Goal: Check status: Check status

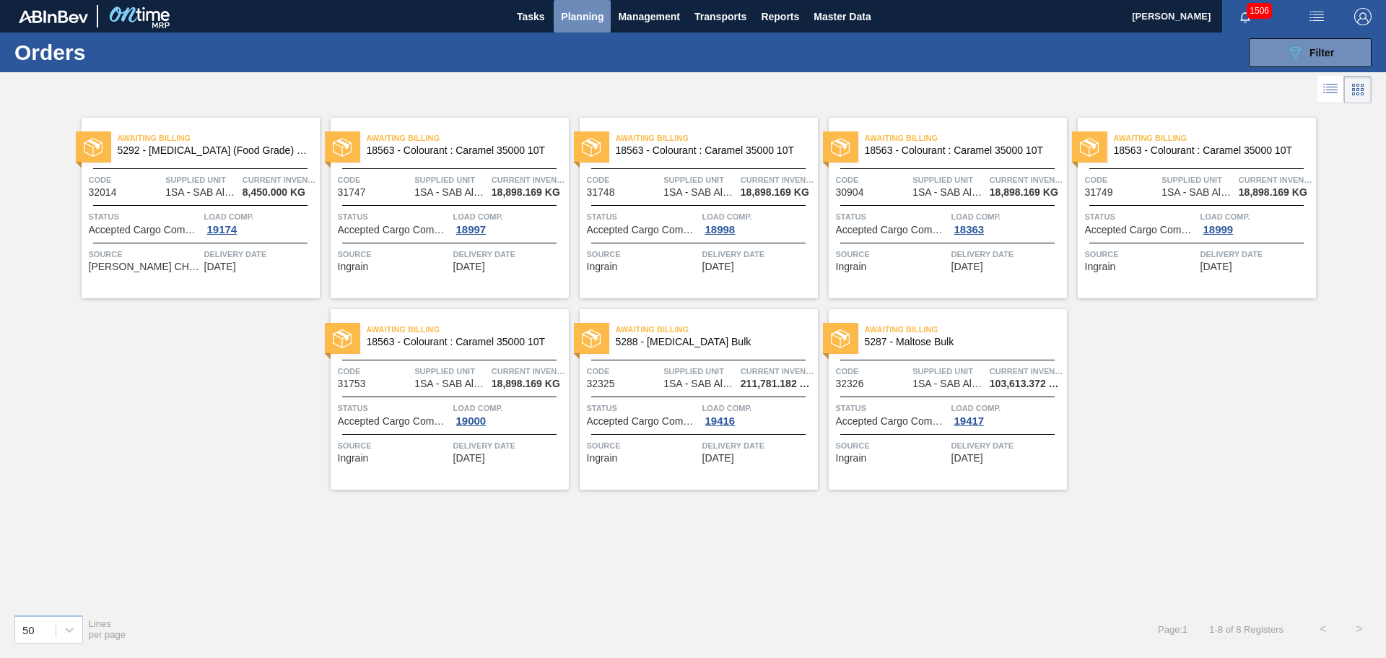
click at [582, 22] on span "Planning" at bounding box center [582, 16] width 43 height 17
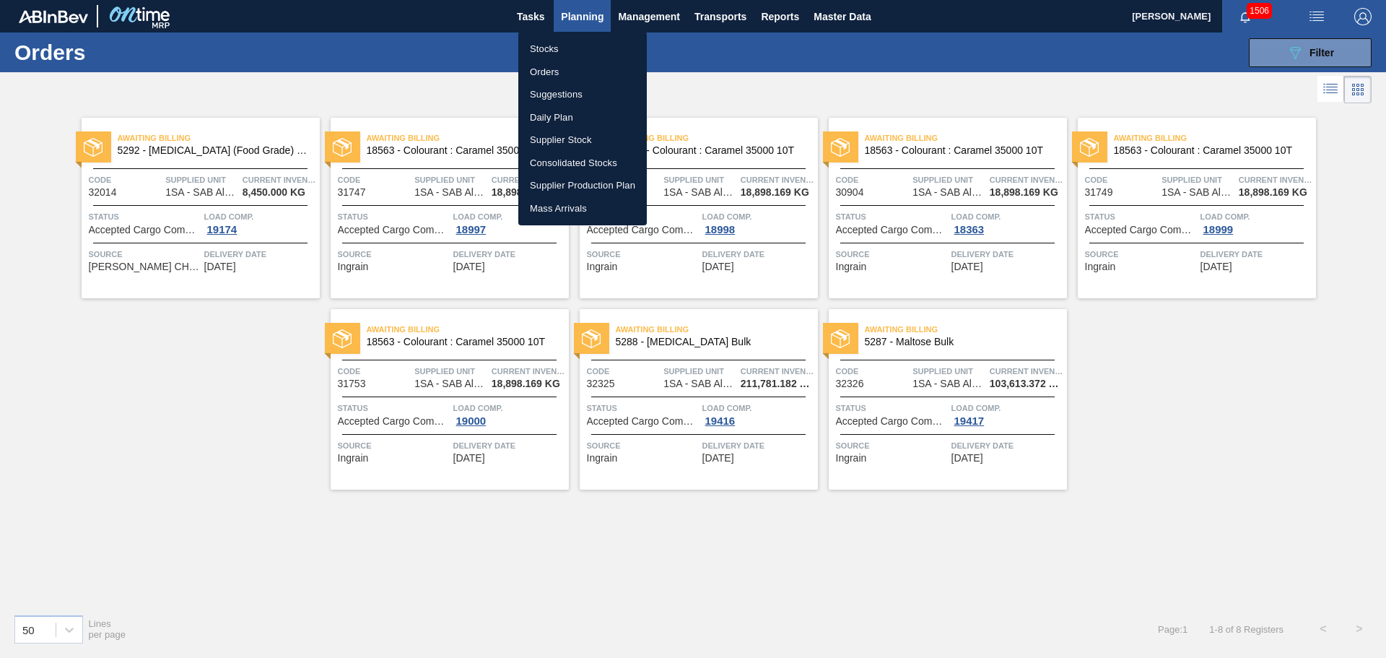
click at [551, 69] on li "Orders" at bounding box center [582, 72] width 128 height 23
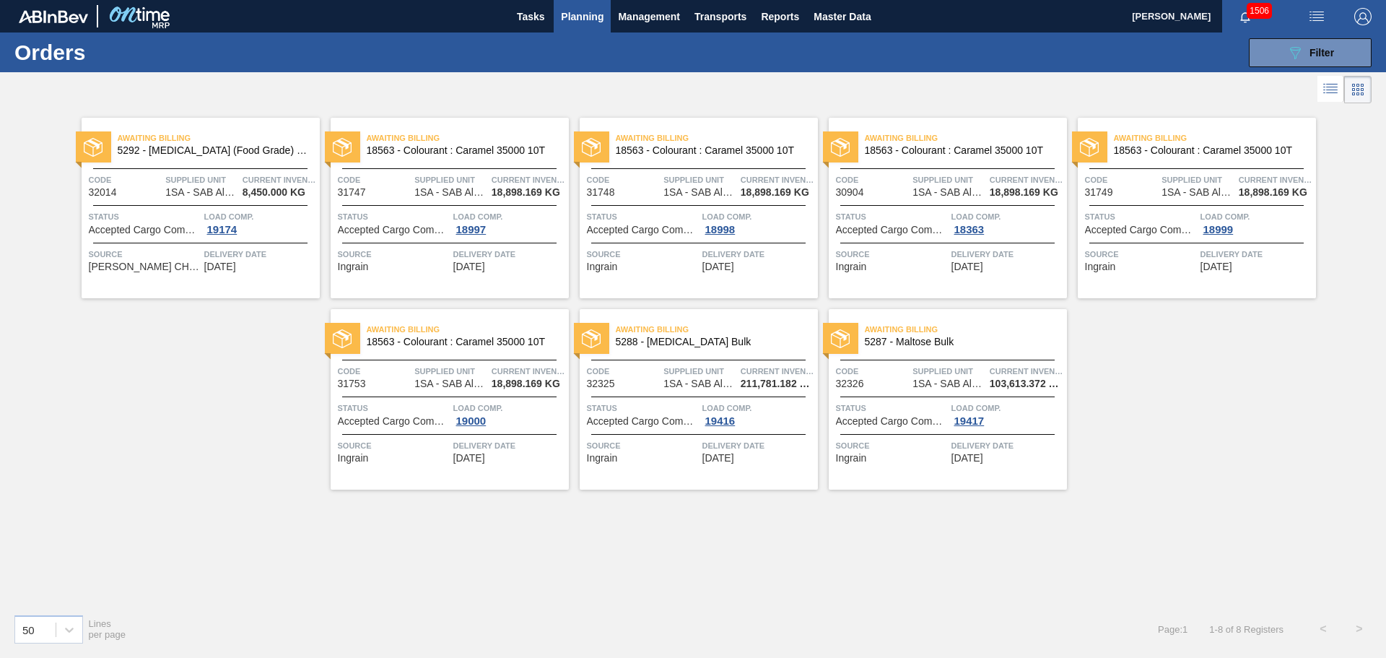
click at [916, 404] on span "Status" at bounding box center [892, 408] width 112 height 14
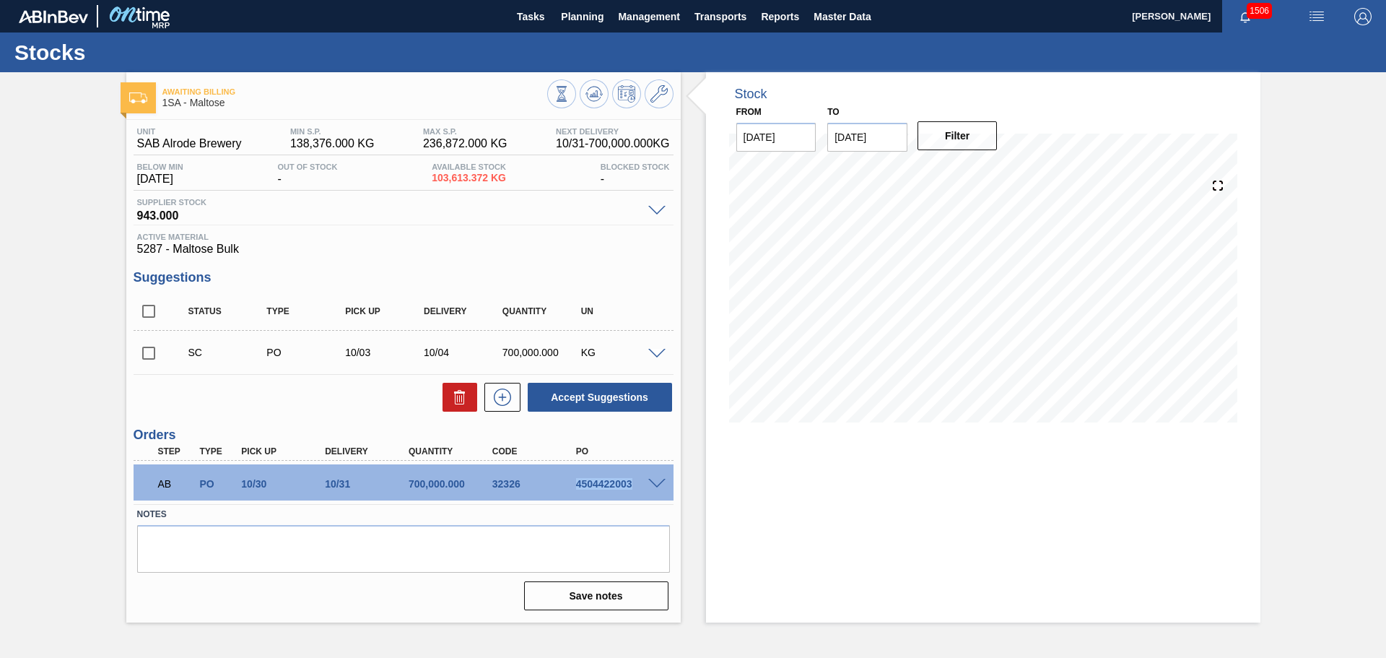
drag, startPoint x: 578, startPoint y: 482, endPoint x: 640, endPoint y: 488, distance: 61.6
click at [639, 488] on div "4504422003" at bounding box center [619, 484] width 94 height 12
copy div "4504422003"
click at [580, 18] on span "Planning" at bounding box center [582, 16] width 43 height 17
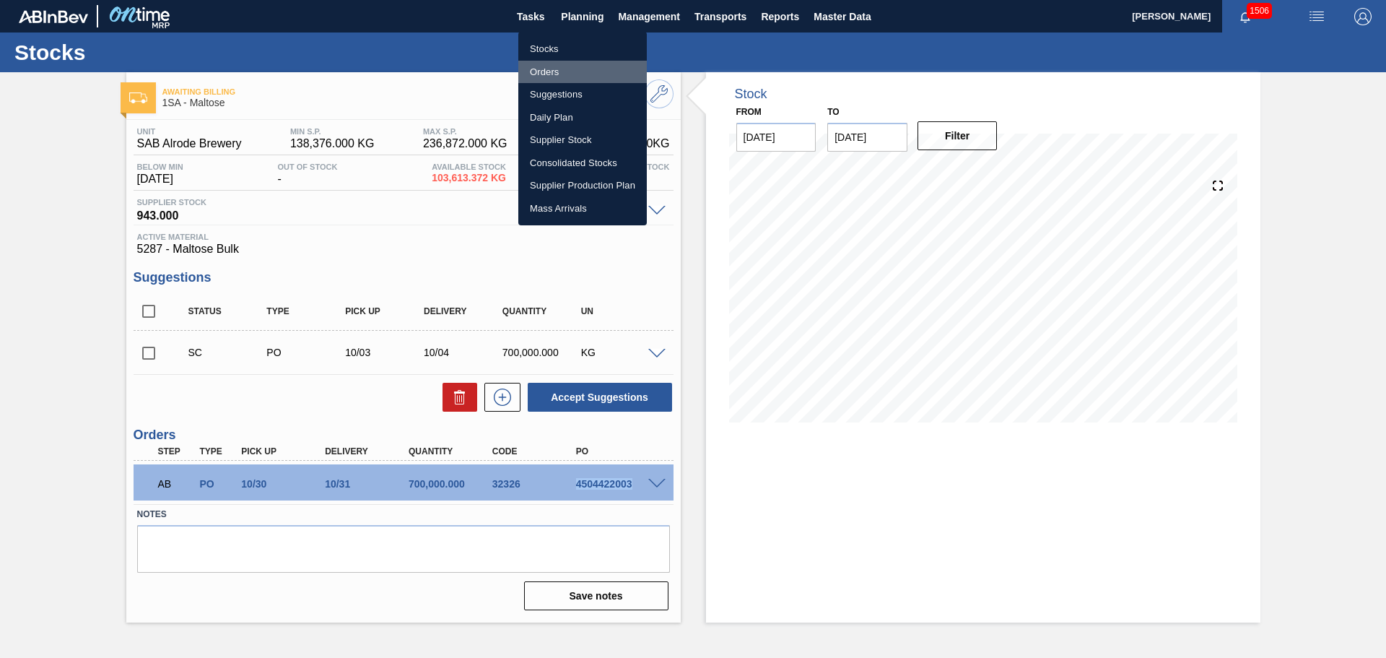
click at [564, 73] on li "Orders" at bounding box center [582, 72] width 128 height 23
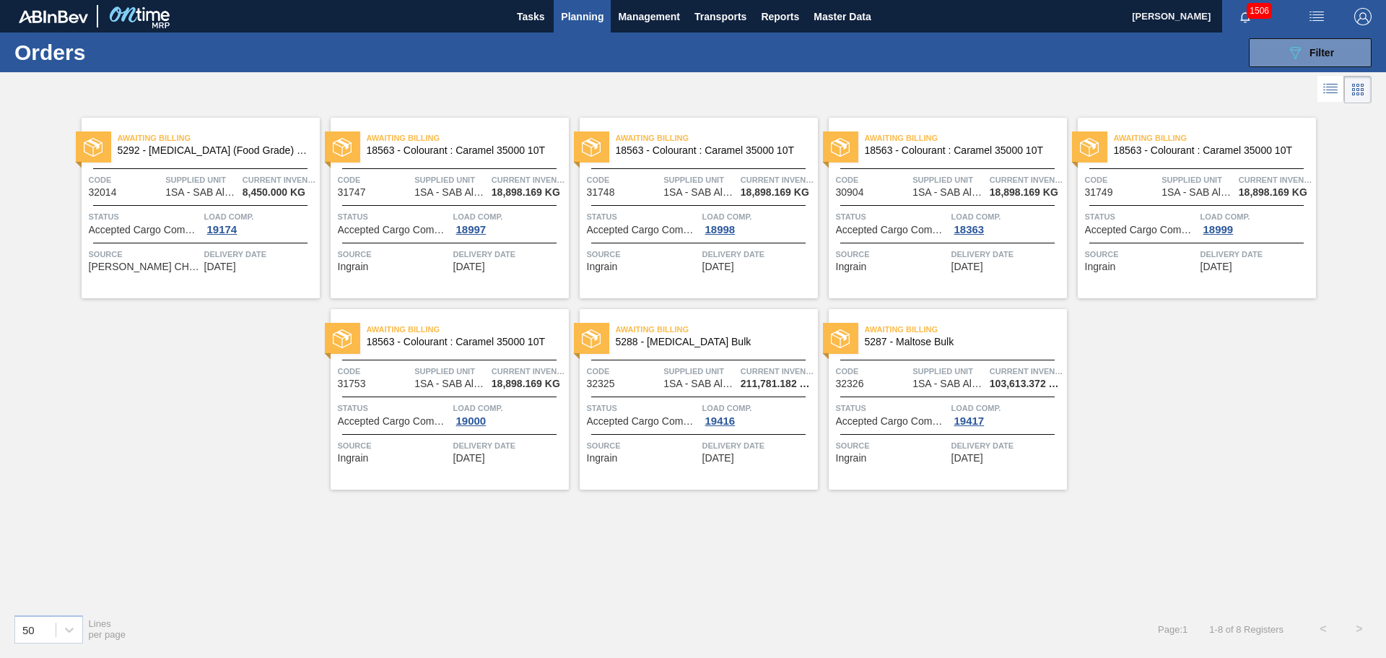
click at [671, 388] on span "1SA - SAB Alrode Brewery" at bounding box center [699, 383] width 72 height 11
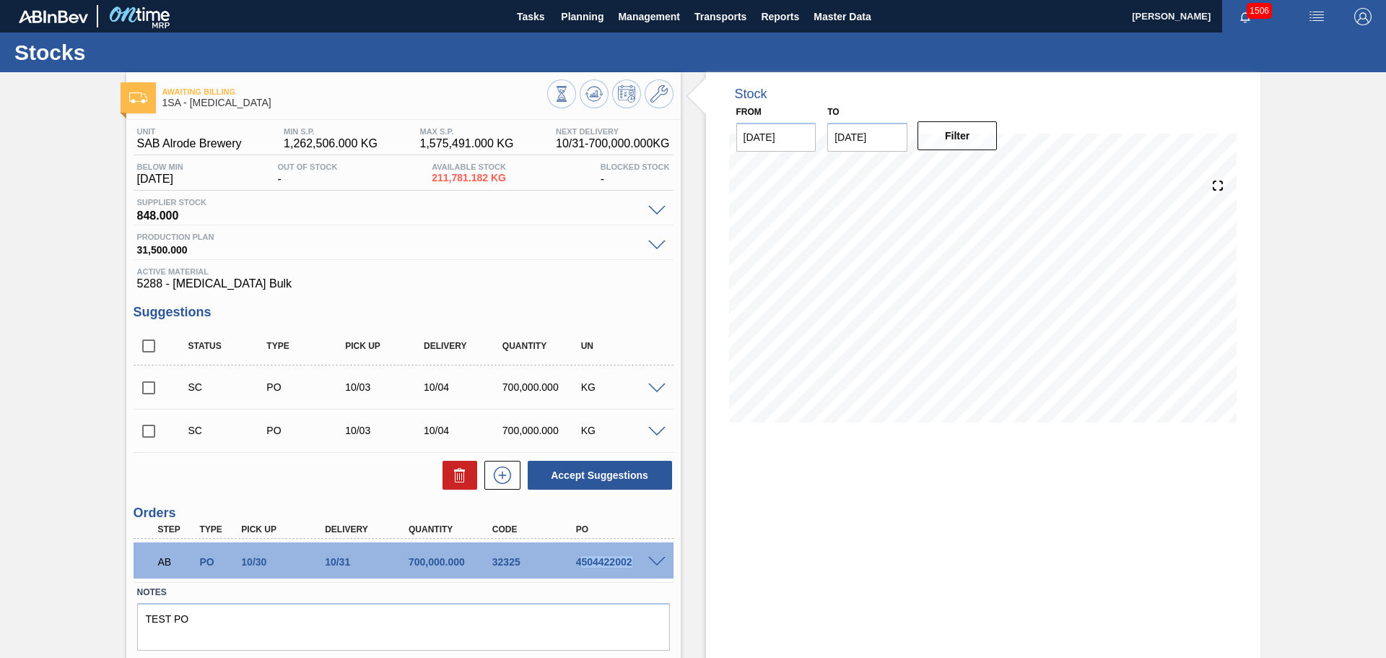
drag, startPoint x: 578, startPoint y: 564, endPoint x: 629, endPoint y: 564, distance: 51.3
click at [629, 564] on div "4504422002" at bounding box center [619, 562] width 94 height 12
click at [564, 571] on div "AB PO 10/30 10/31 700,000.000 32325 4504422002" at bounding box center [400, 560] width 502 height 29
drag, startPoint x: 575, startPoint y: 564, endPoint x: 635, endPoint y: 567, distance: 60.0
click at [635, 567] on div "AB PO 10/30 10/31 700,000.000 32325 4504422002" at bounding box center [400, 560] width 502 height 29
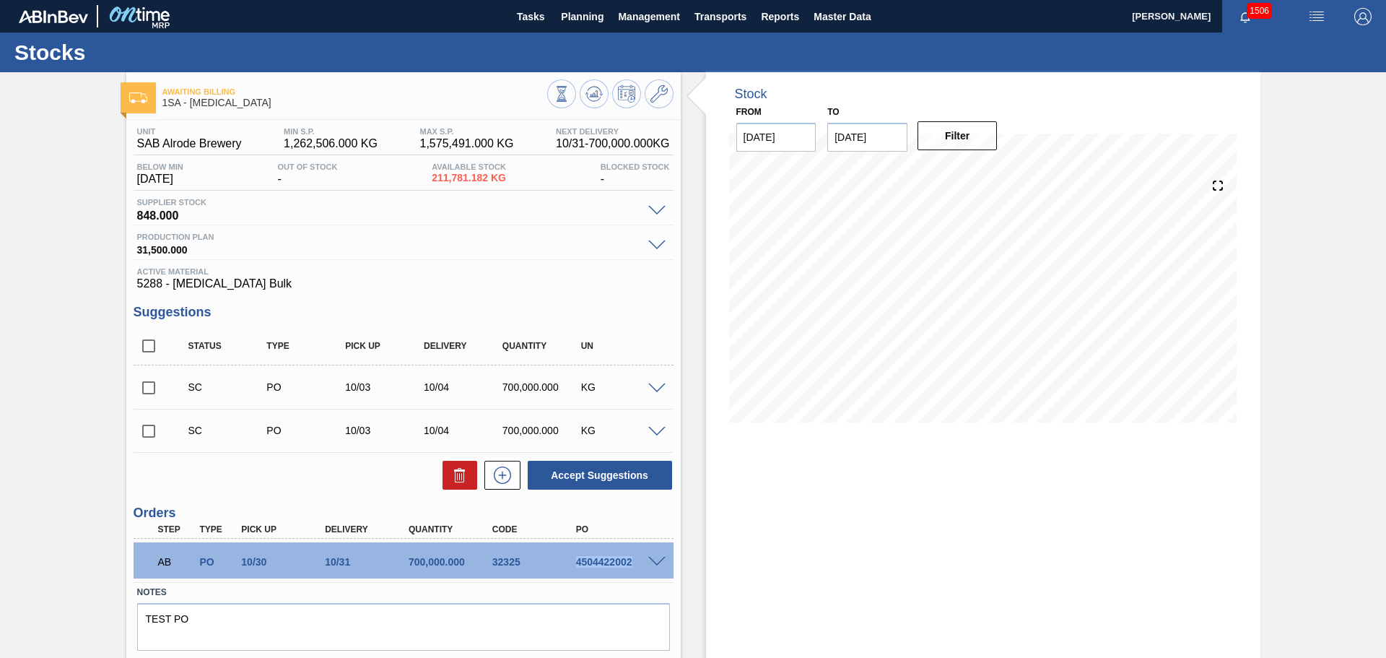
copy div "4504422002"
